Goal: Task Accomplishment & Management: Manage account settings

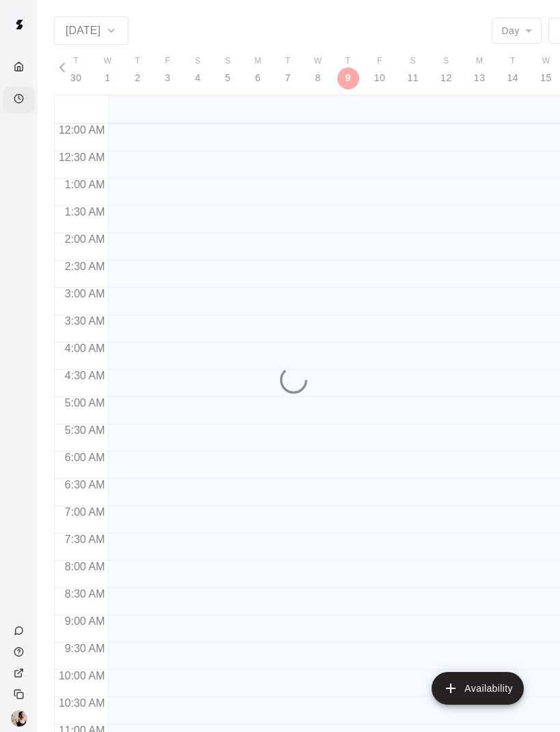
scroll to position [642, 0]
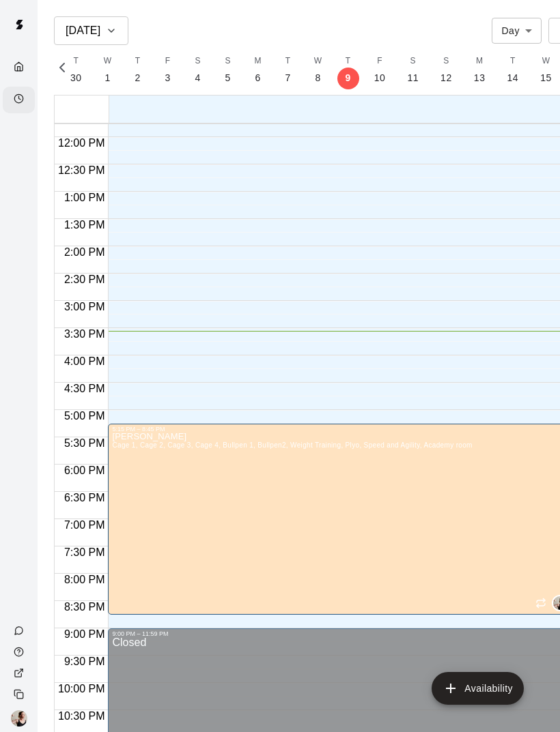
click at [118, 446] on icon "edit" at bounding box center [126, 447] width 16 height 16
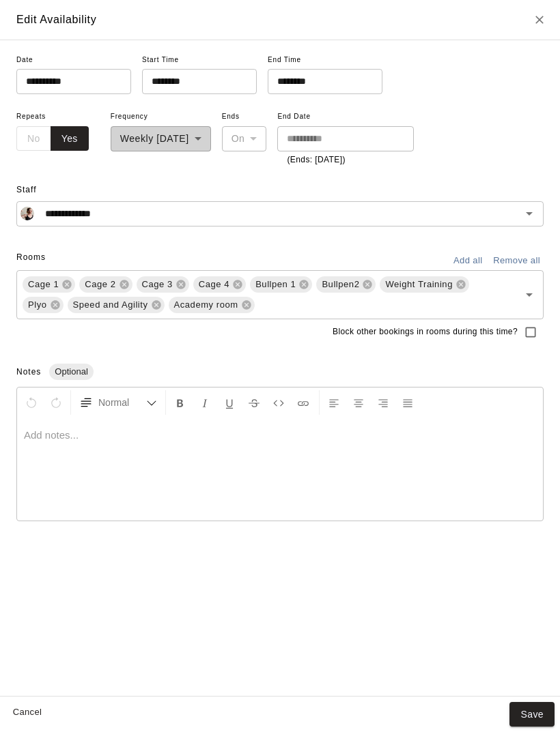
click at [59, 711] on div "Cancel Save" at bounding box center [280, 715] width 560 height 36
click at [58, 710] on div "Cancel Save" at bounding box center [280, 715] width 560 height 36
click at [38, 709] on button "Cancel" at bounding box center [27, 712] width 44 height 21
type input "**********"
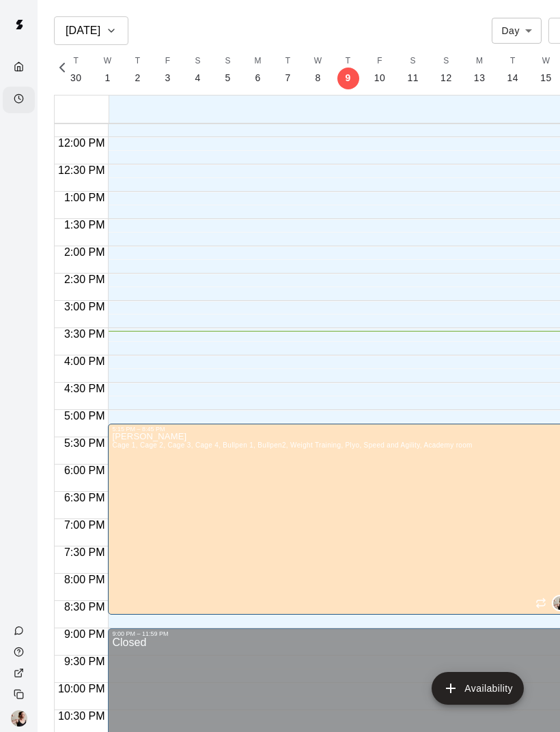
click at [128, 476] on icon "delete" at bounding box center [126, 480] width 10 height 12
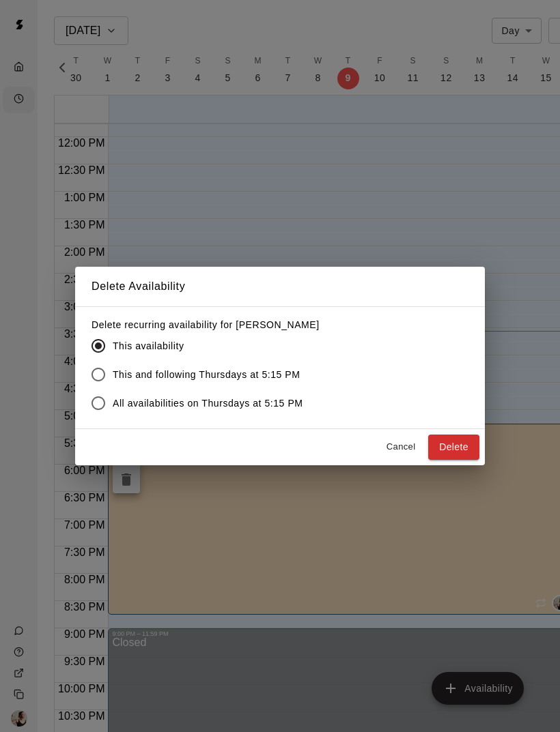
click at [448, 443] on button "Delete" at bounding box center [453, 447] width 51 height 25
